Goal: Information Seeking & Learning: Learn about a topic

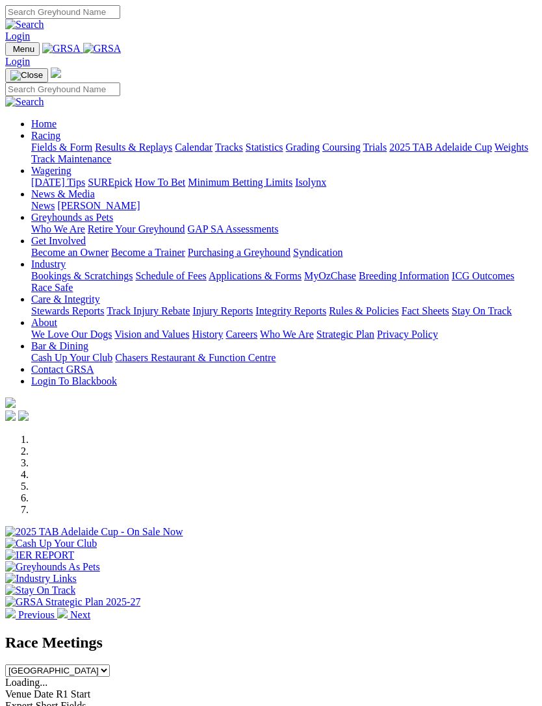
click at [94, 83] on input "Search" at bounding box center [62, 90] width 115 height 14
type input "Kiwi makaveli"
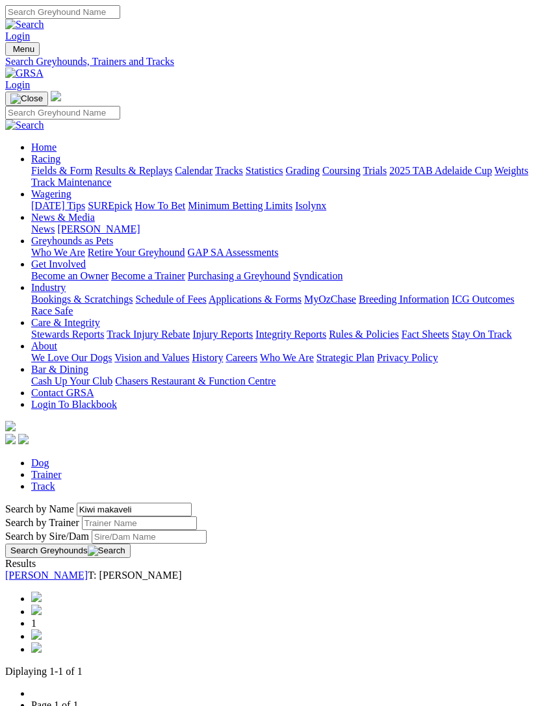
click at [49, 570] on link "[PERSON_NAME]" at bounding box center [46, 575] width 83 height 11
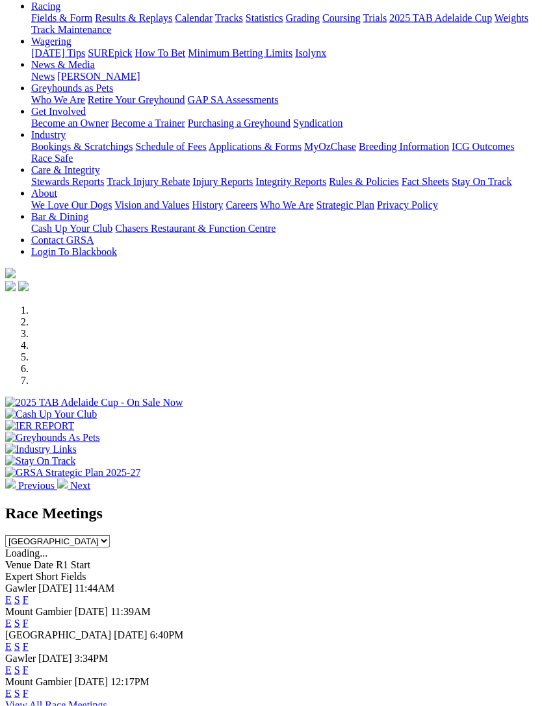
scroll to position [129, 0]
click at [29, 641] on link "F" at bounding box center [26, 646] width 6 height 11
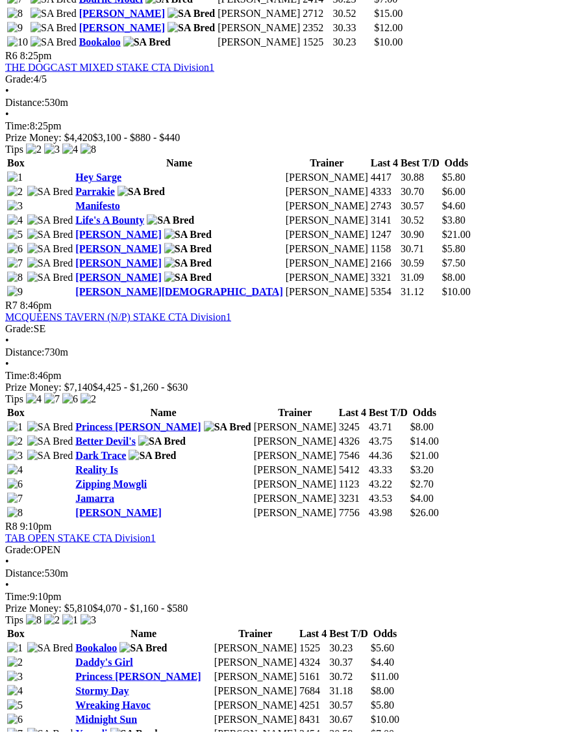
scroll to position [1827, 0]
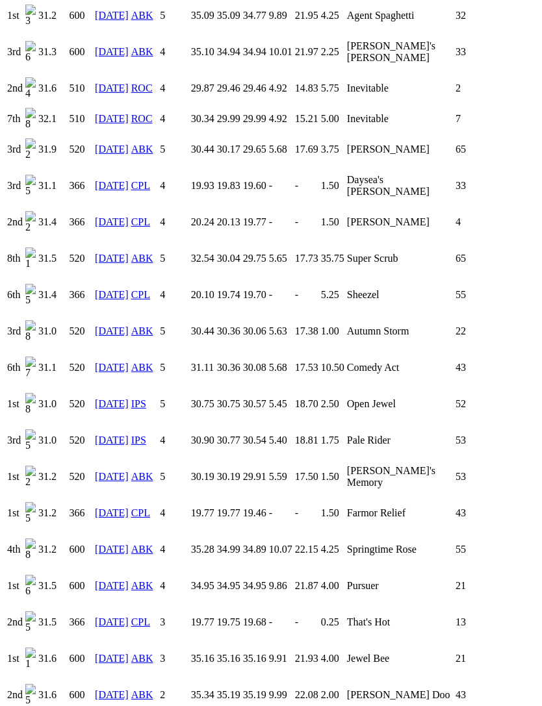
scroll to position [2270, 0]
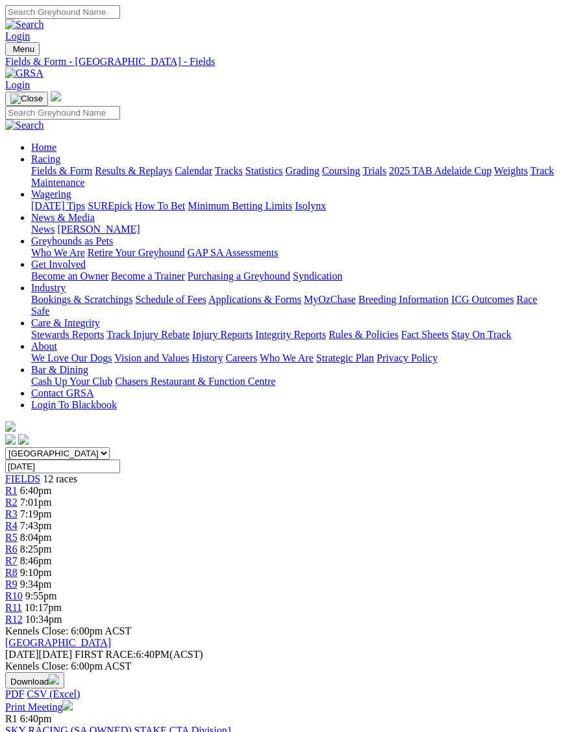
scroll to position [1870, 0]
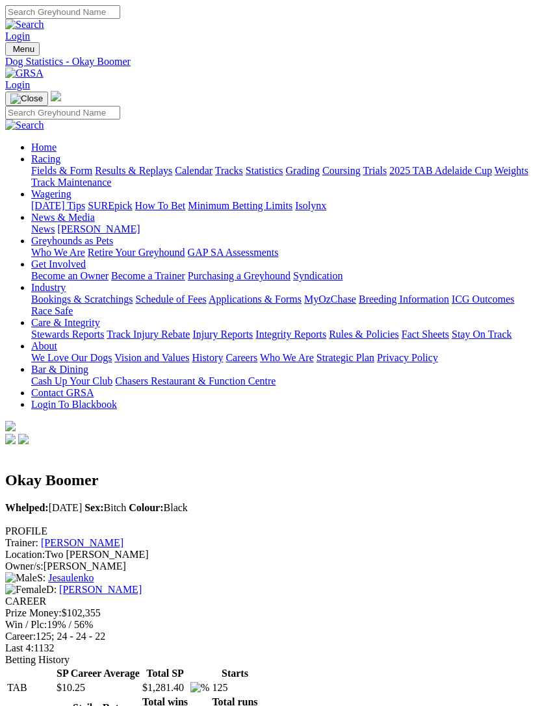
click at [10, 52] on img "Toggle navigation" at bounding box center [10, 52] width 0 height 0
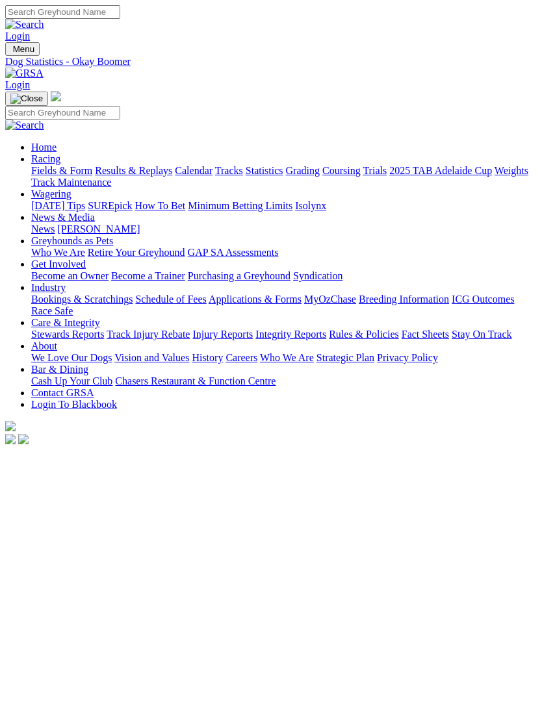
click at [114, 106] on input "Search" at bounding box center [62, 113] width 115 height 14
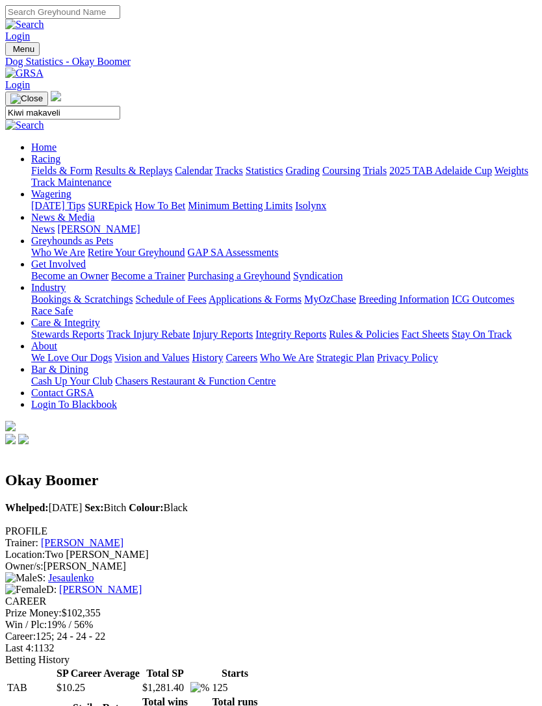
type input "Kiwi makaveli"
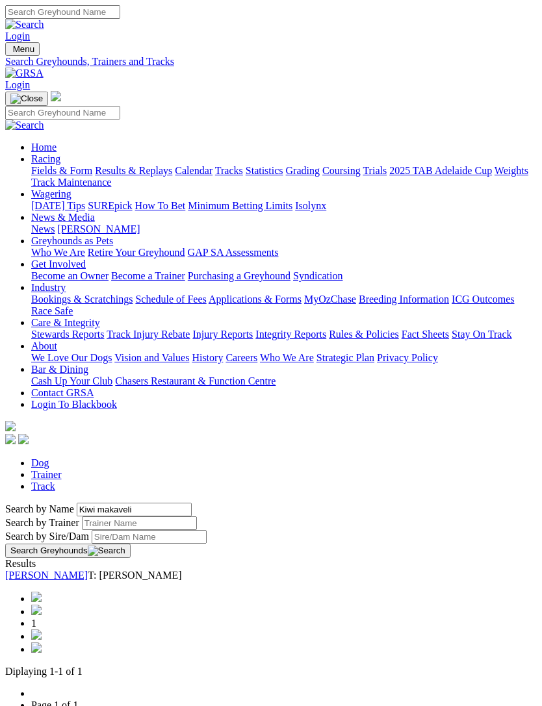
click at [48, 570] on link "[PERSON_NAME]" at bounding box center [46, 575] width 83 height 11
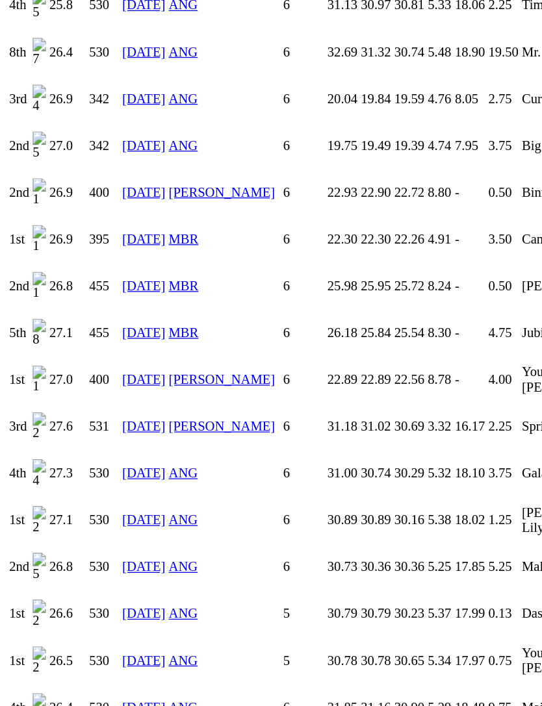
scroll to position [1487, 0]
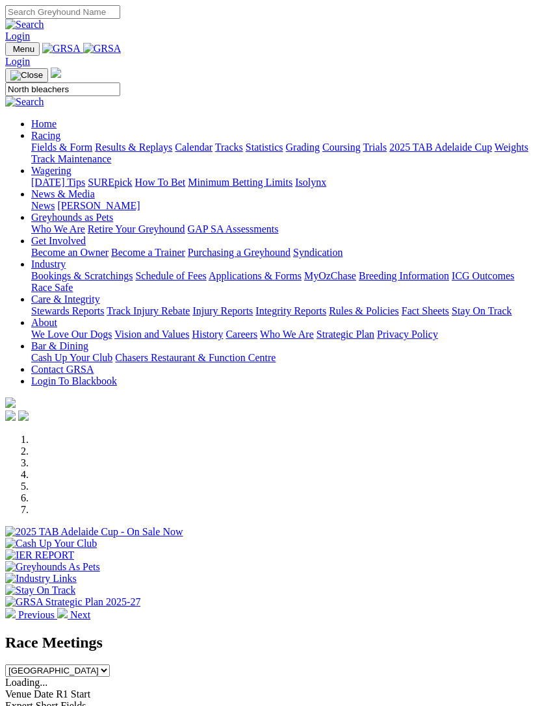
type input "North bleachers"
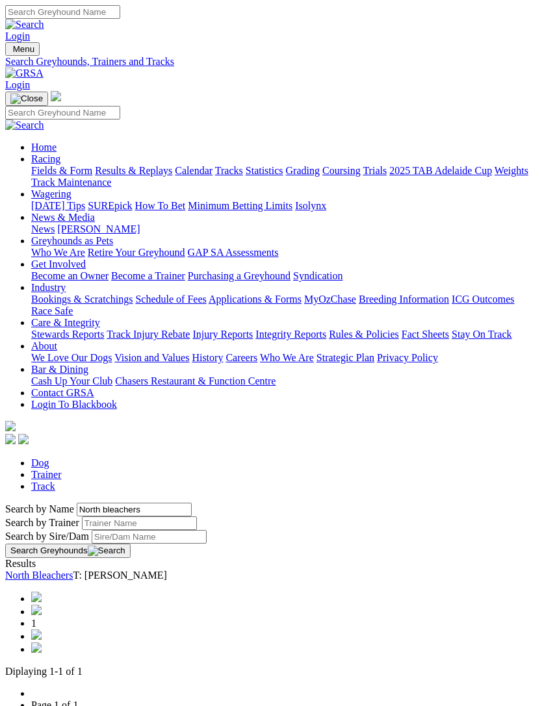
click at [51, 570] on link "North Bleachers" at bounding box center [39, 575] width 68 height 11
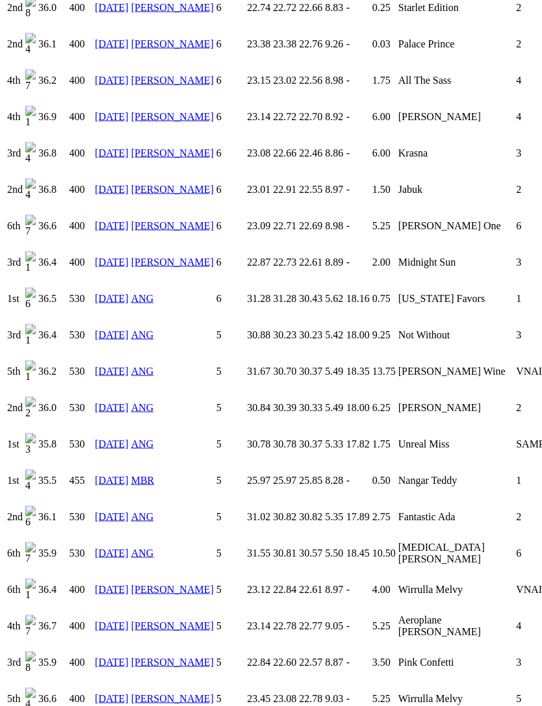
scroll to position [1525, 0]
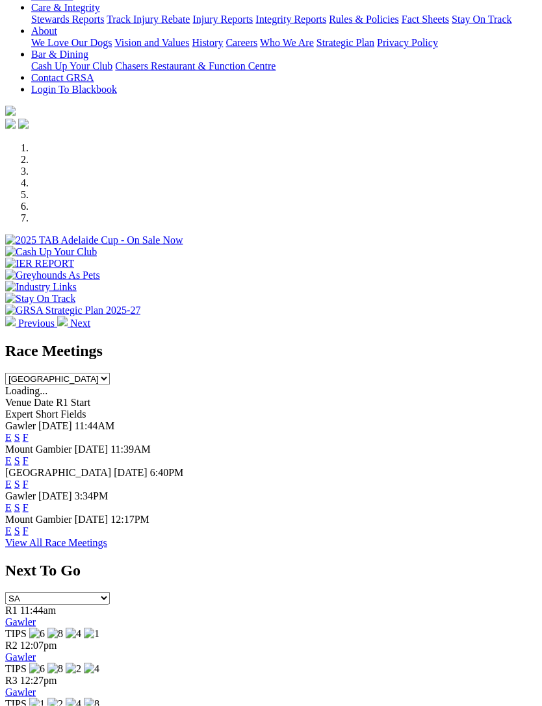
scroll to position [292, 0]
click at [29, 502] on link "F" at bounding box center [26, 507] width 6 height 11
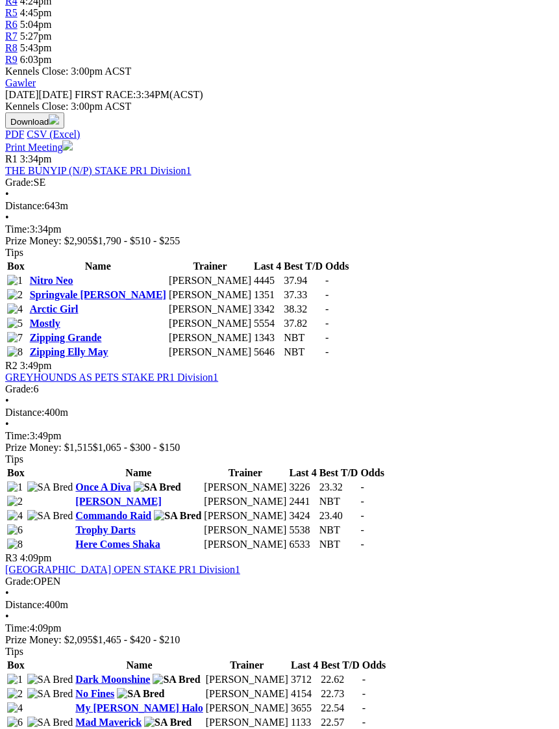
scroll to position [525, 0]
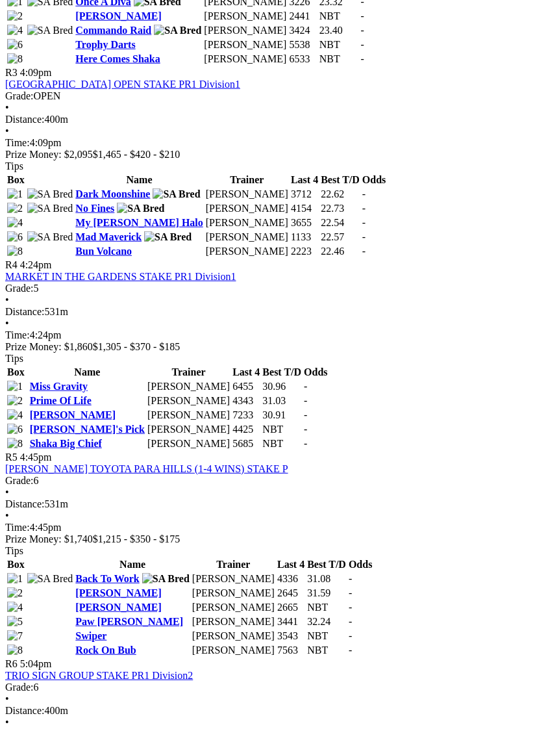
scroll to position [999, 0]
